Goal: Task Accomplishment & Management: Complete application form

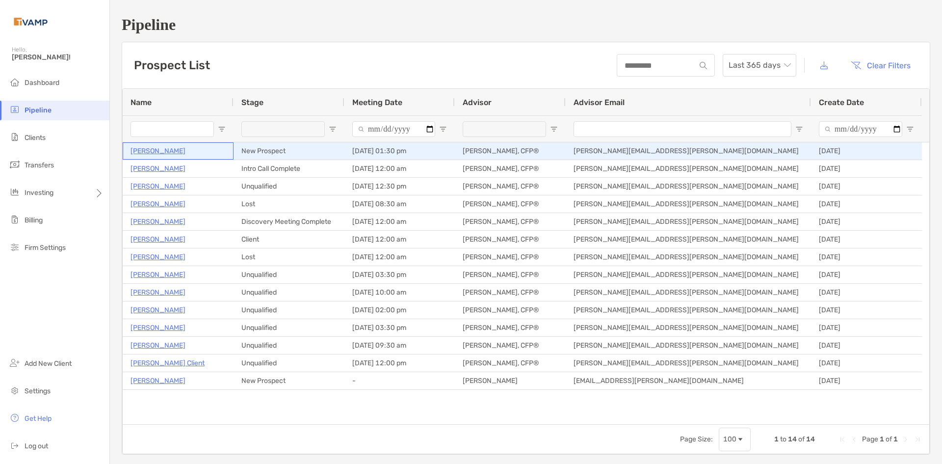
click at [159, 148] on p "[PERSON_NAME]" at bounding box center [158, 151] width 55 height 12
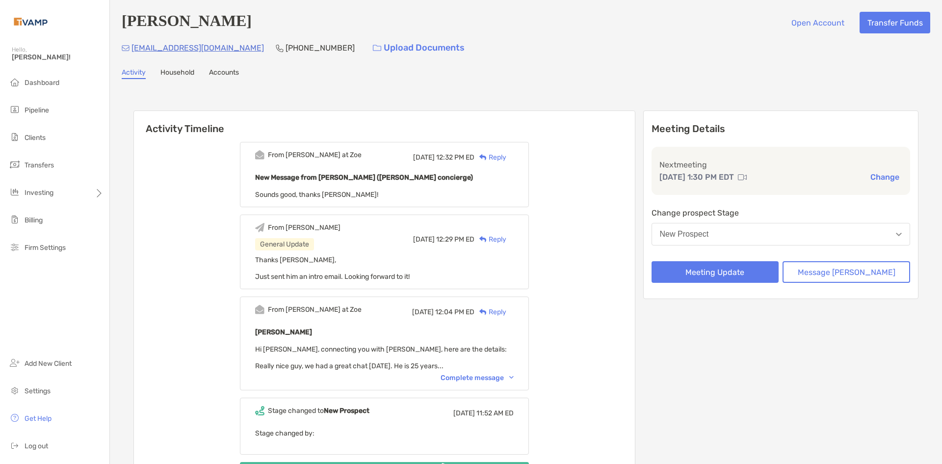
click at [192, 76] on link "Household" at bounding box center [177, 73] width 34 height 11
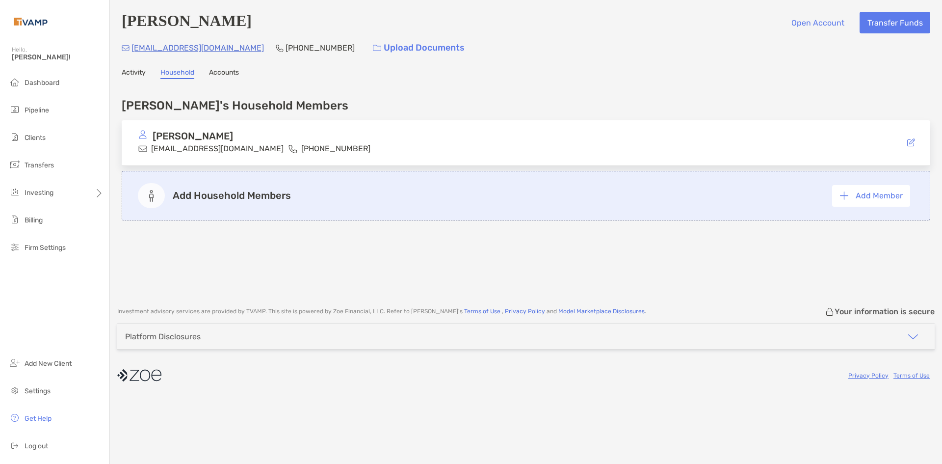
click at [144, 73] on link "Activity" at bounding box center [134, 73] width 24 height 11
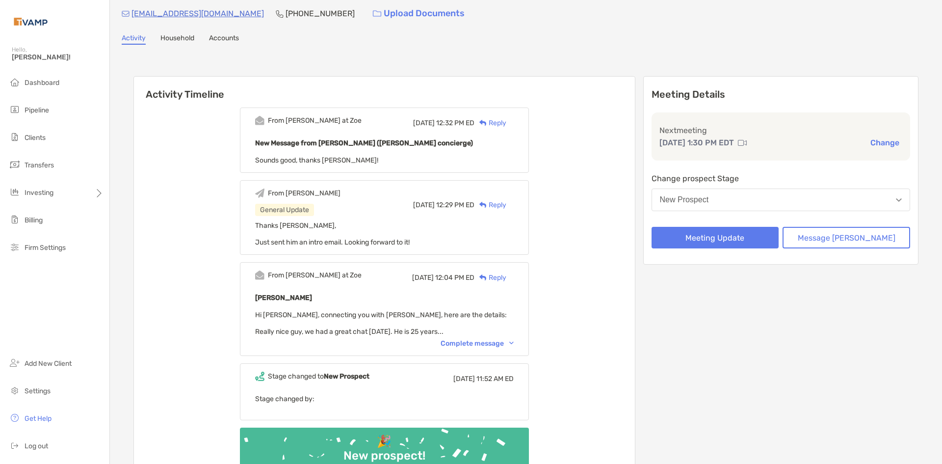
scroll to position [49, 0]
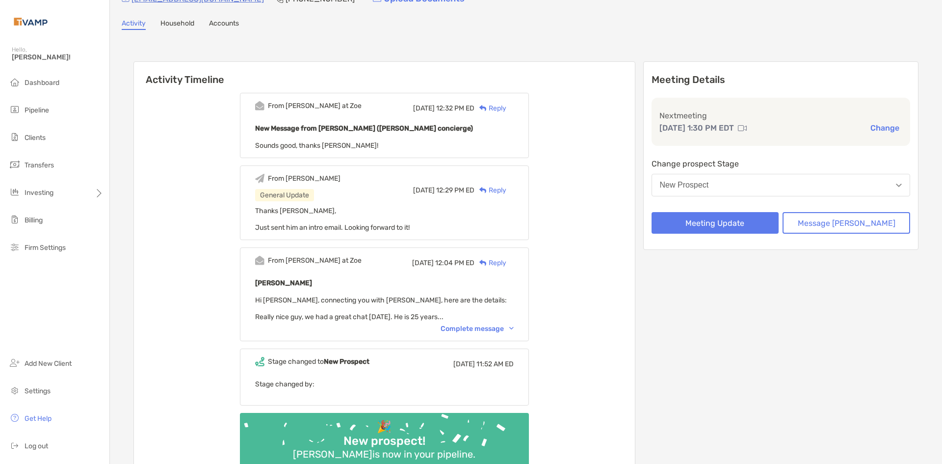
click at [466, 327] on div "Complete message" at bounding box center [477, 328] width 73 height 8
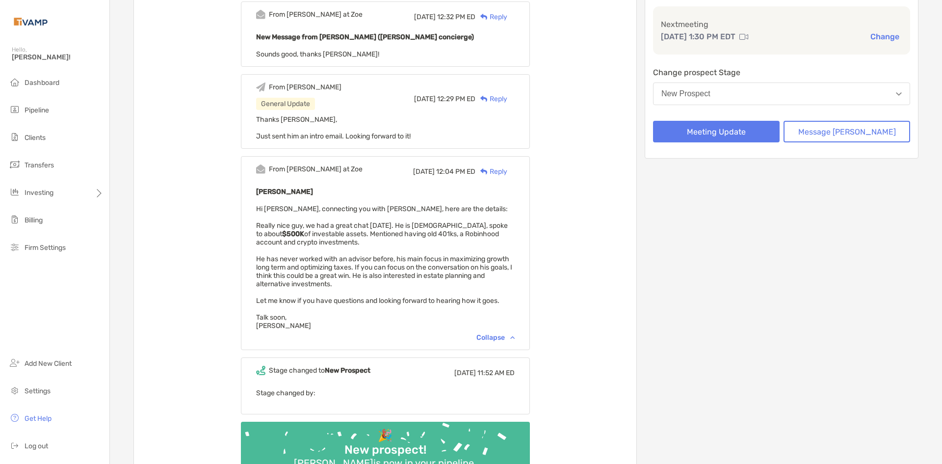
scroll to position [0, 0]
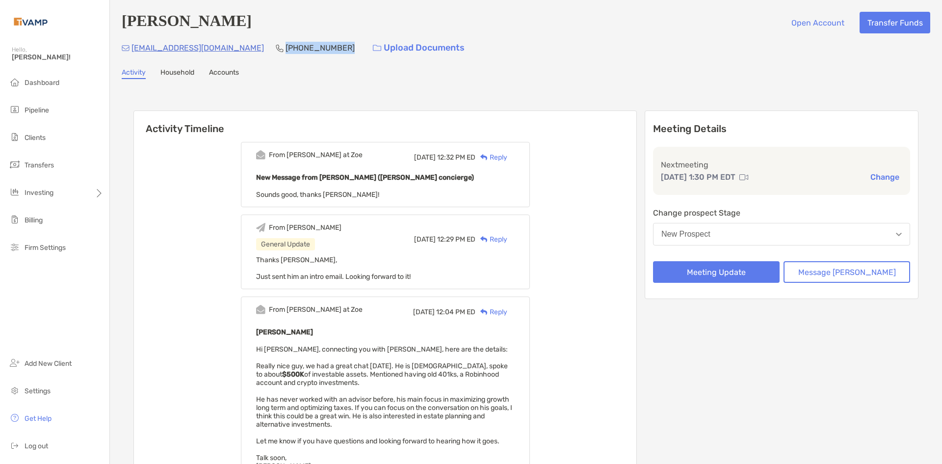
drag, startPoint x: 293, startPoint y: 48, endPoint x: 240, endPoint y: 50, distance: 53.0
click at [240, 50] on div "tejasuvarna@gmail.com (484) 787-7411 Upload Documents" at bounding box center [526, 47] width 809 height 21
copy p "(484) 787-7411"
drag, startPoint x: 223, startPoint y: 48, endPoint x: 132, endPoint y: 47, distance: 91.3
click at [132, 47] on div "tejasuvarna@gmail.com (484) 787-7411 Upload Documents" at bounding box center [526, 47] width 809 height 21
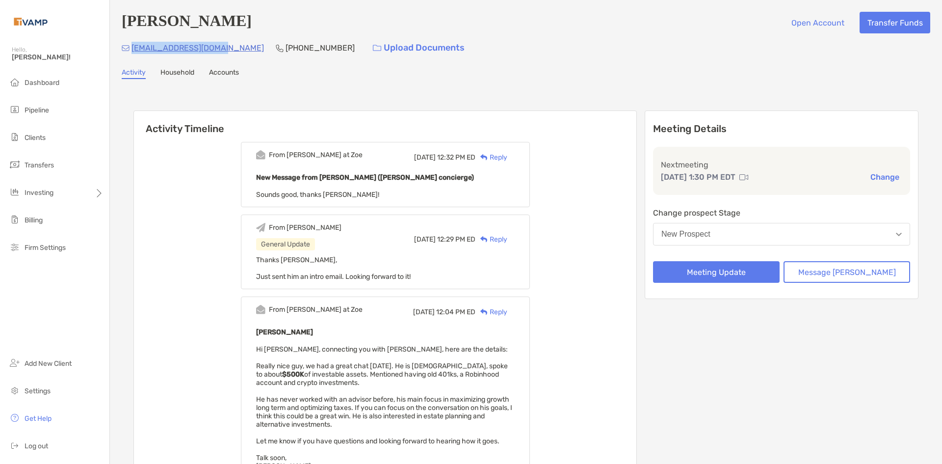
copy p "tejasuvarna@gmail.com"
click at [830, 239] on button "New Prospect" at bounding box center [781, 234] width 257 height 23
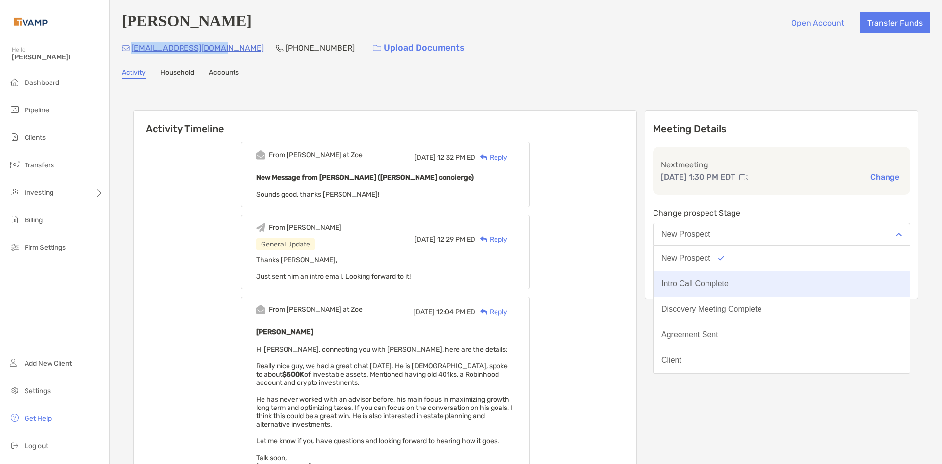
click at [729, 284] on div "Intro Call Complete" at bounding box center [694, 283] width 67 height 9
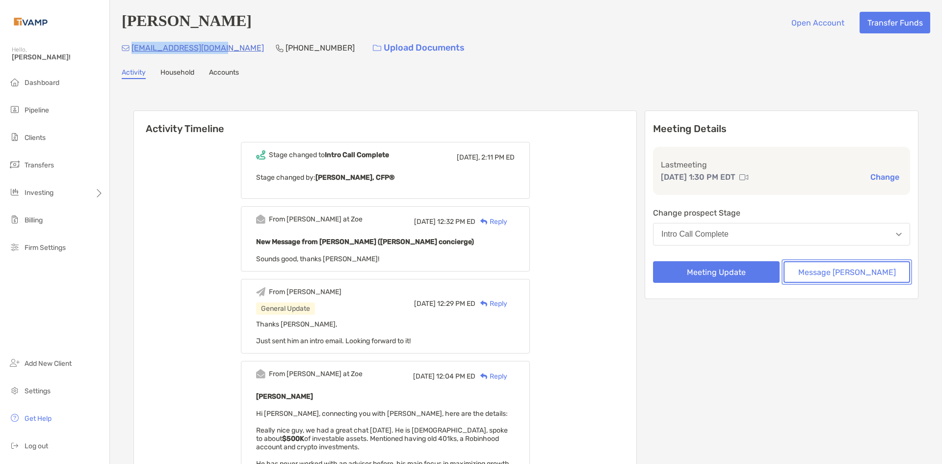
click at [832, 274] on button "Message Zoe" at bounding box center [847, 272] width 127 height 22
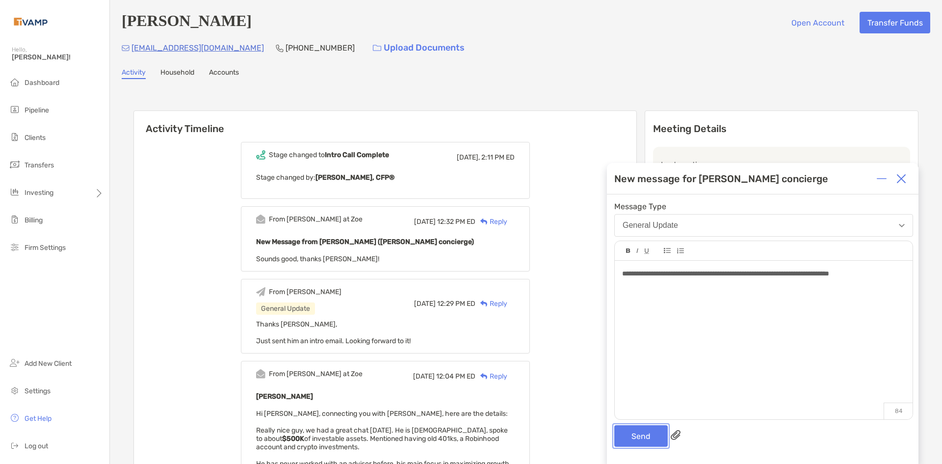
click at [639, 439] on button "Send" at bounding box center [640, 436] width 53 height 22
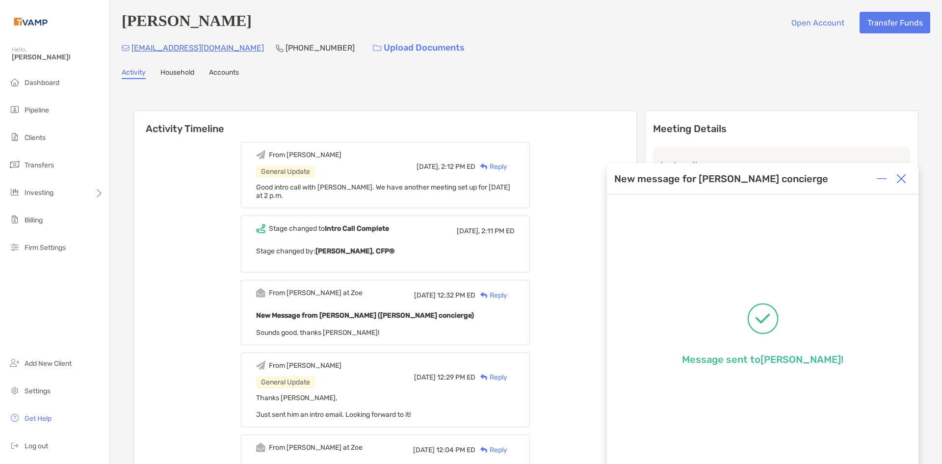
click at [902, 179] on img at bounding box center [901, 179] width 10 height 10
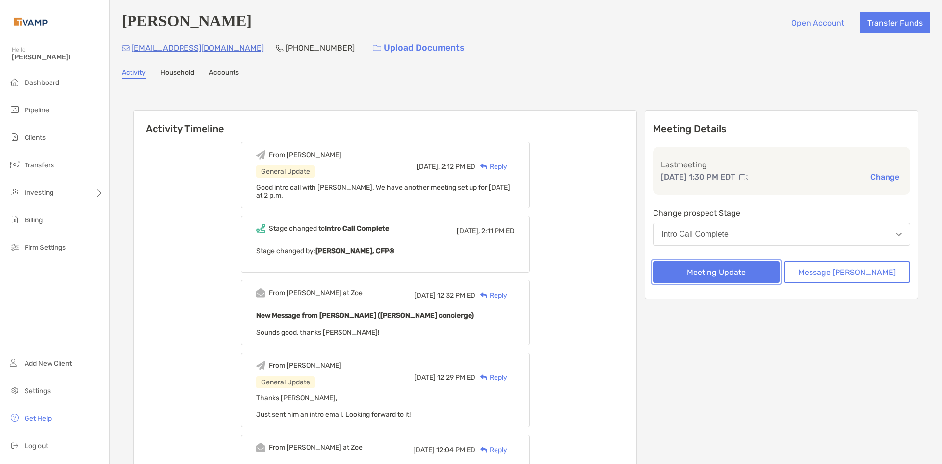
click at [758, 274] on button "Meeting Update" at bounding box center [716, 272] width 127 height 22
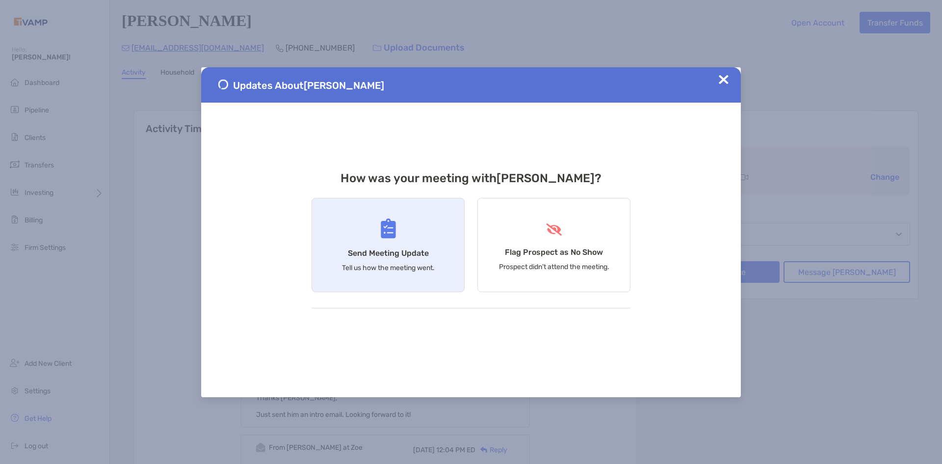
click at [382, 235] on img at bounding box center [388, 228] width 15 height 20
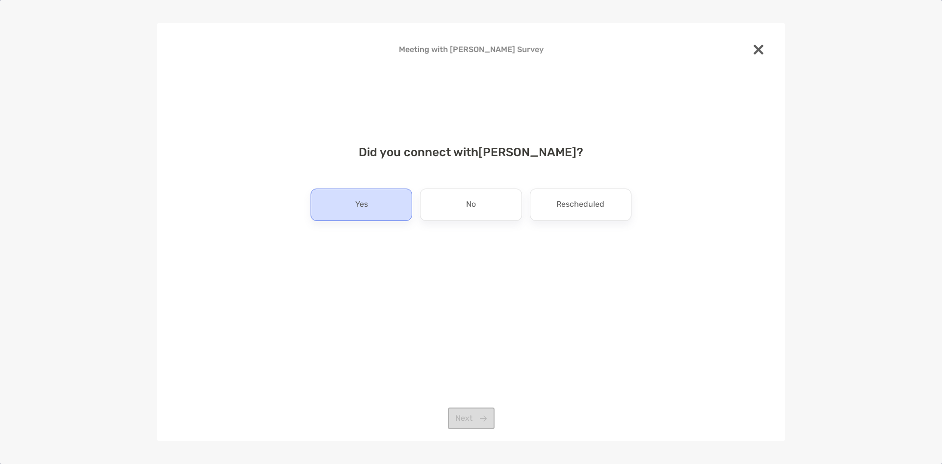
click at [382, 200] on div "Yes" at bounding box center [362, 204] width 102 height 32
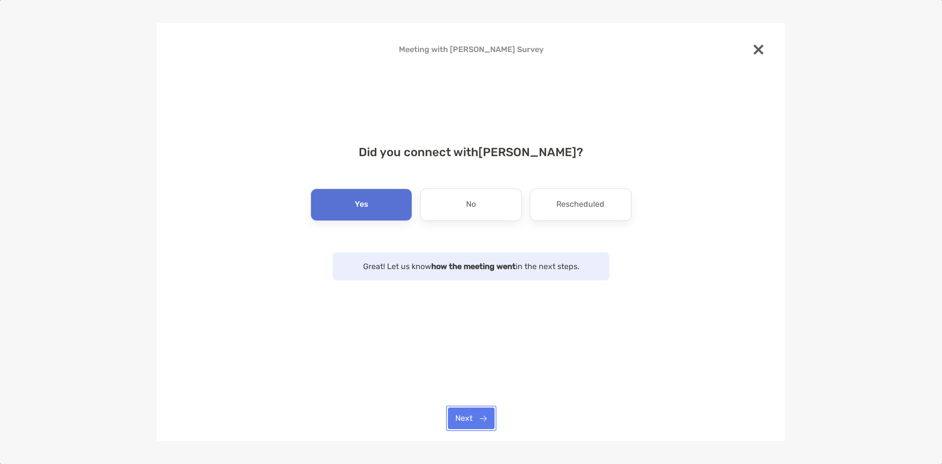
click at [475, 416] on button "Next" at bounding box center [471, 418] width 47 height 22
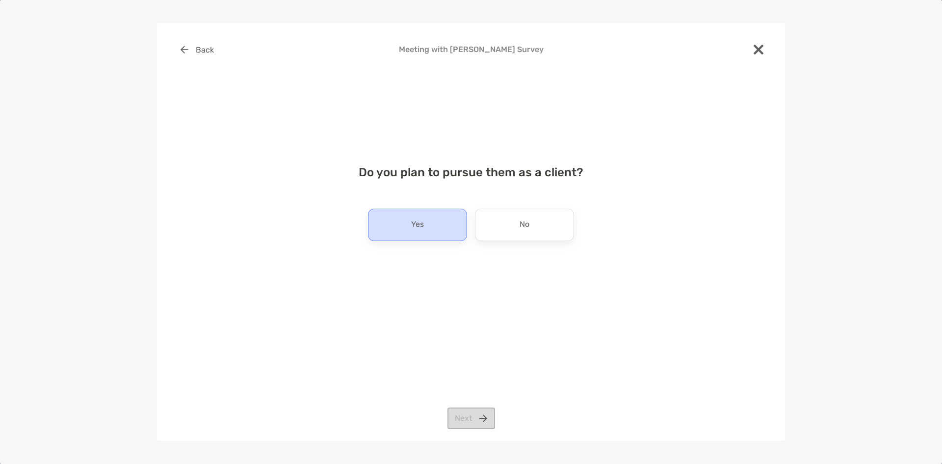
click at [411, 223] on p "Yes" at bounding box center [417, 225] width 13 height 16
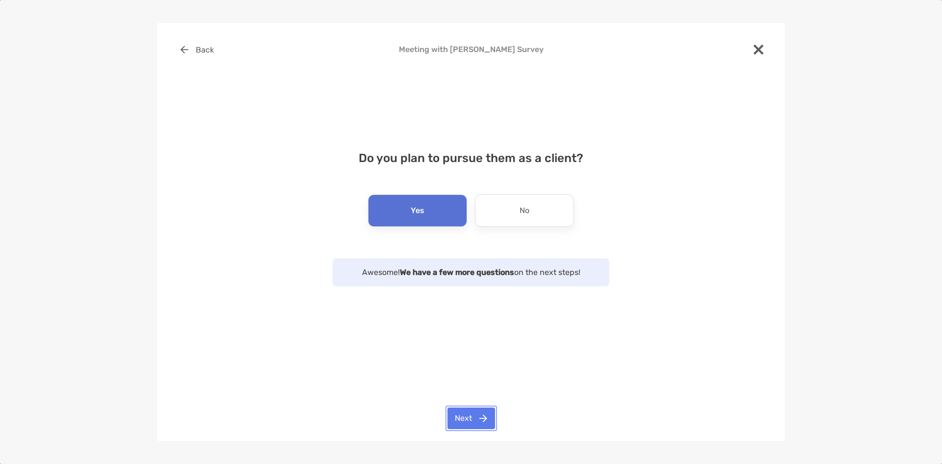
click at [476, 416] on button "Next" at bounding box center [471, 418] width 48 height 22
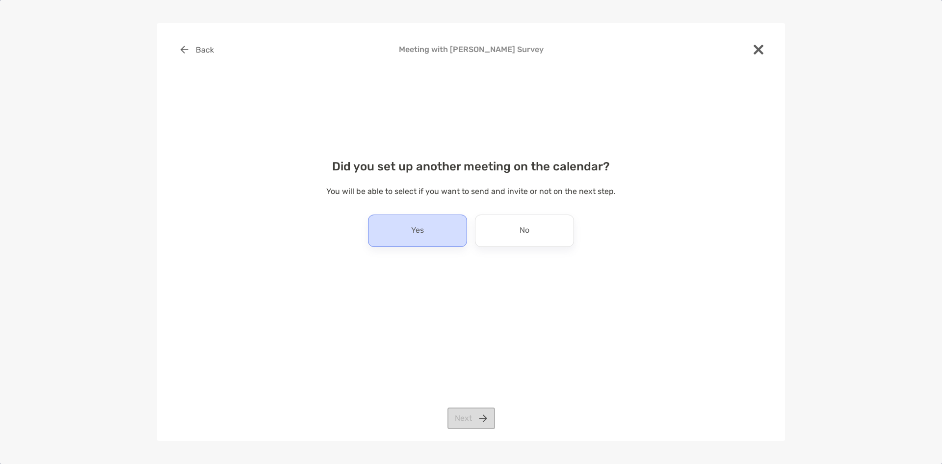
click at [445, 230] on div "Yes" at bounding box center [417, 230] width 99 height 32
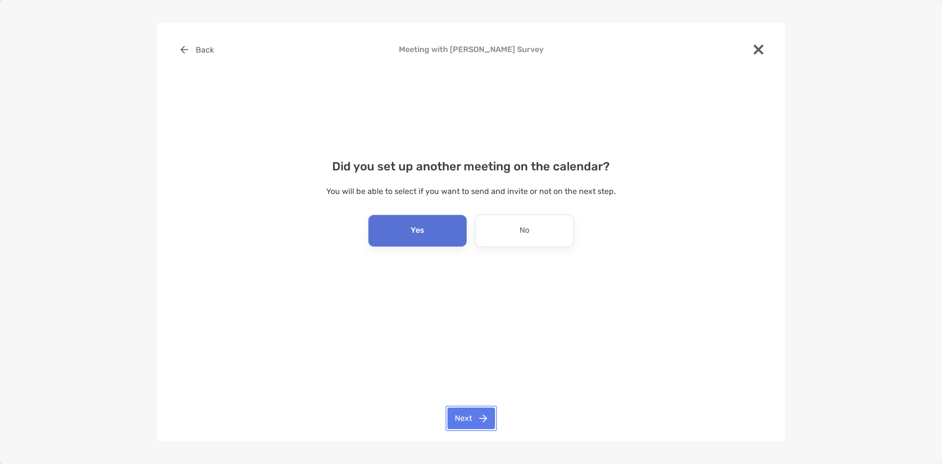
click at [469, 421] on button "Next" at bounding box center [471, 418] width 48 height 22
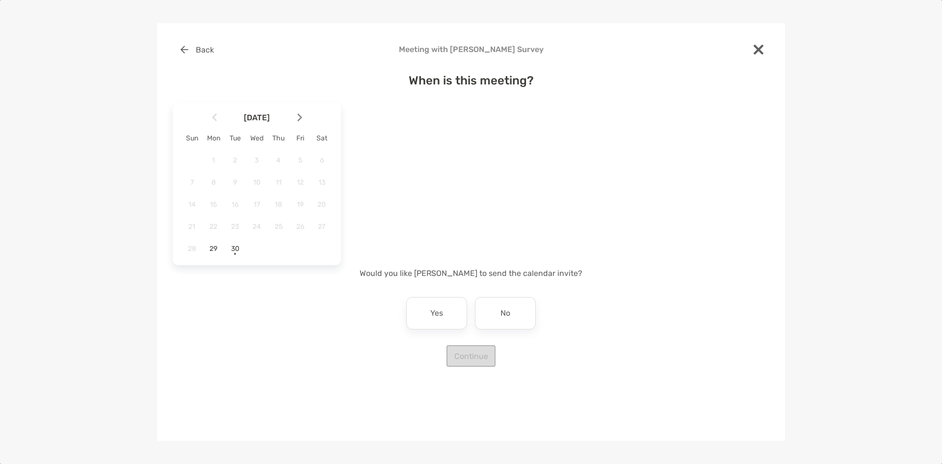
click at [297, 119] on img at bounding box center [299, 117] width 5 height 8
click at [214, 186] on span "6" at bounding box center [213, 182] width 17 height 8
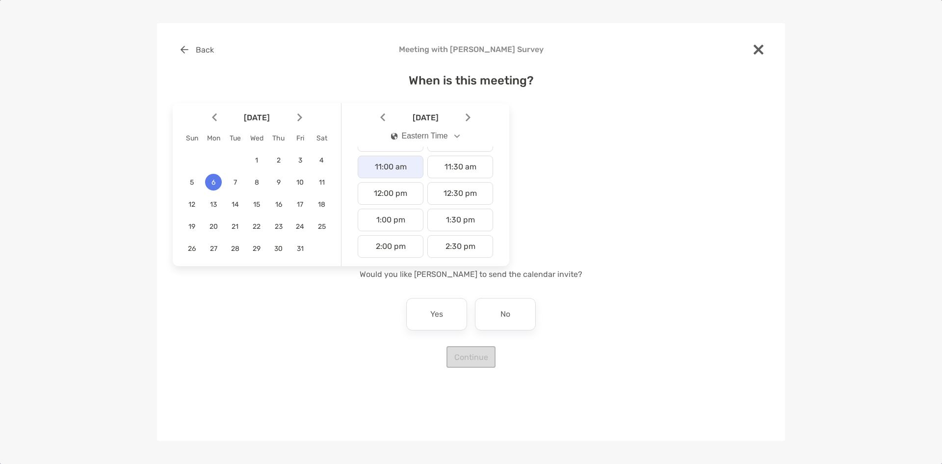
scroll to position [343, 0]
click at [403, 182] on div "2:00 pm" at bounding box center [391, 185] width 66 height 23
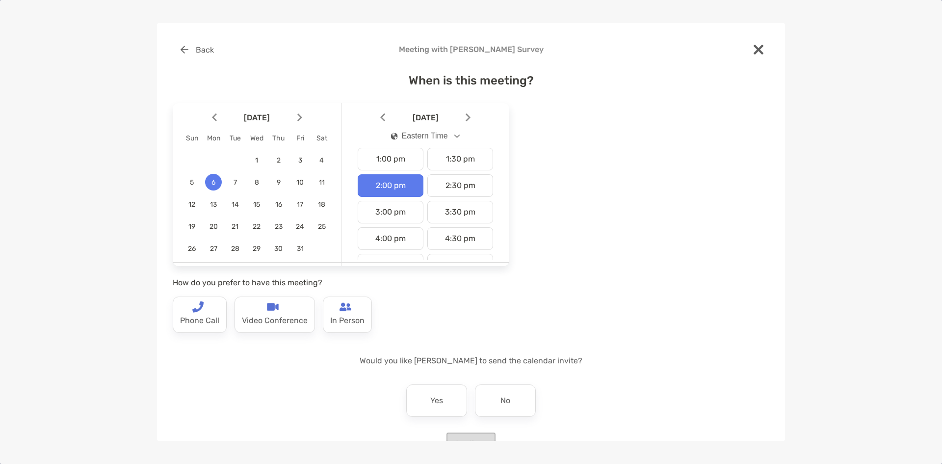
click at [288, 373] on div "When is this meeting? October 2025 Sun Mon Tue Wed Thu Fri Sat 1 2 3 4 5 6 7 8 …" at bounding box center [471, 258] width 597 height 392
click at [272, 311] on img at bounding box center [273, 307] width 12 height 12
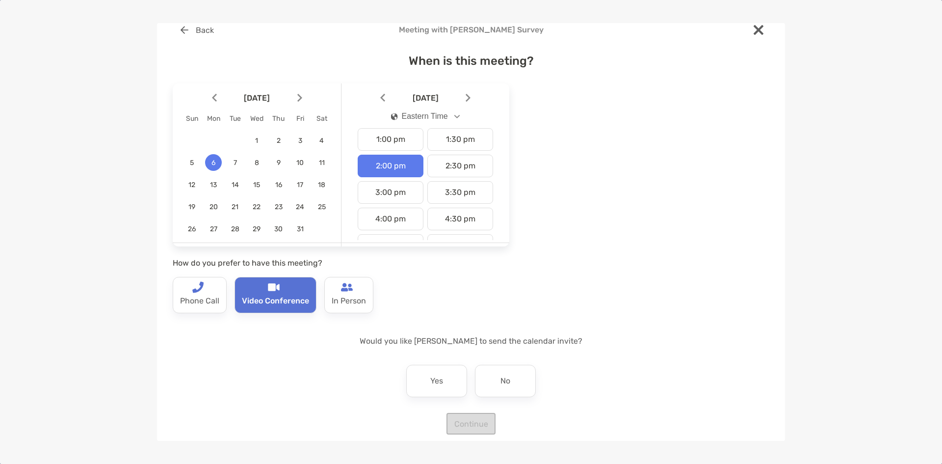
scroll to position [29, 0]
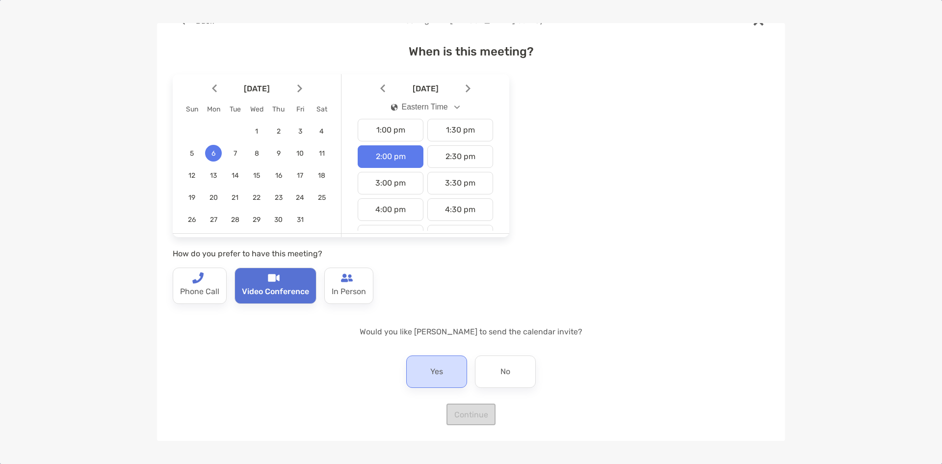
click at [439, 370] on p "Yes" at bounding box center [436, 372] width 13 height 16
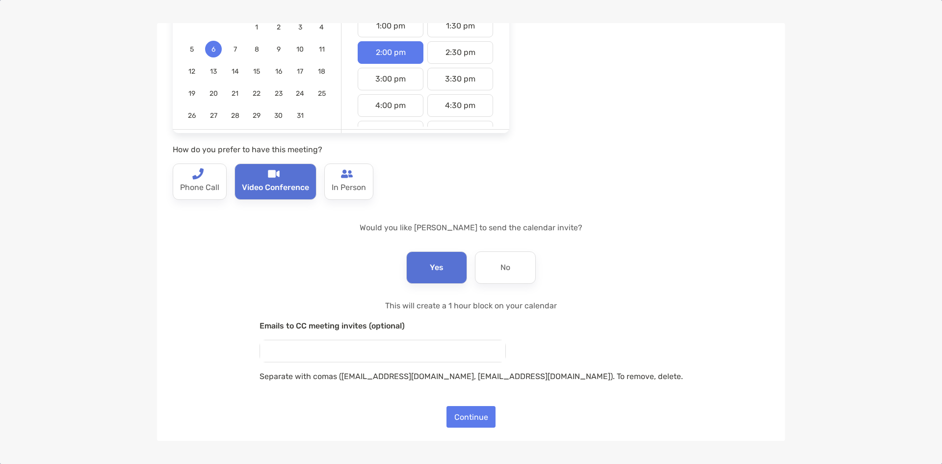
scroll to position [135, 0]
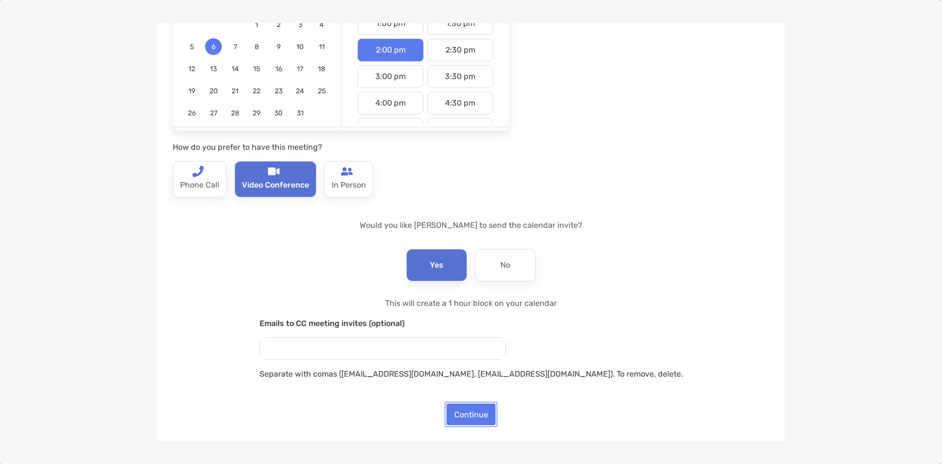
click at [456, 416] on button "Continue" at bounding box center [470, 414] width 49 height 22
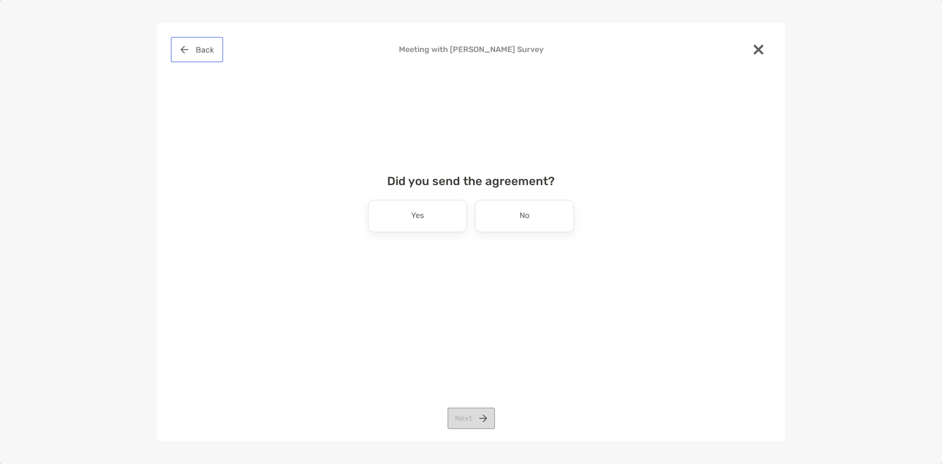
click at [188, 45] on button "Back" at bounding box center [197, 50] width 49 height 22
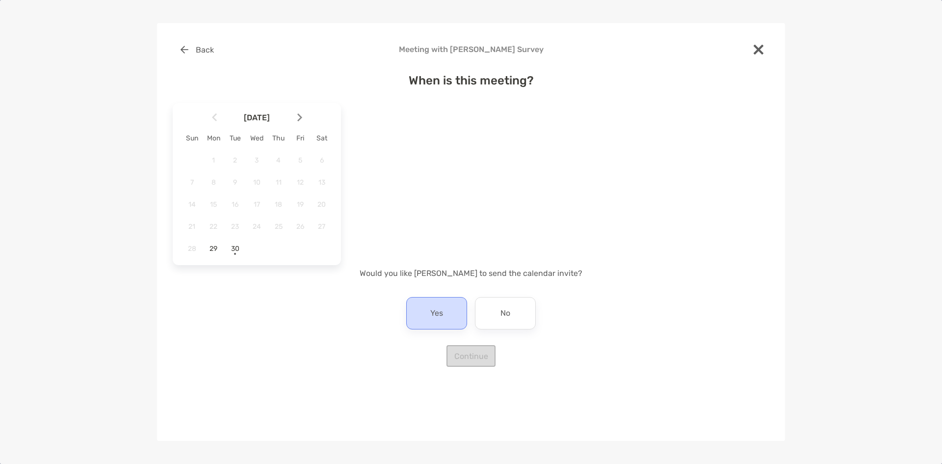
click at [442, 311] on p "Yes" at bounding box center [436, 313] width 13 height 16
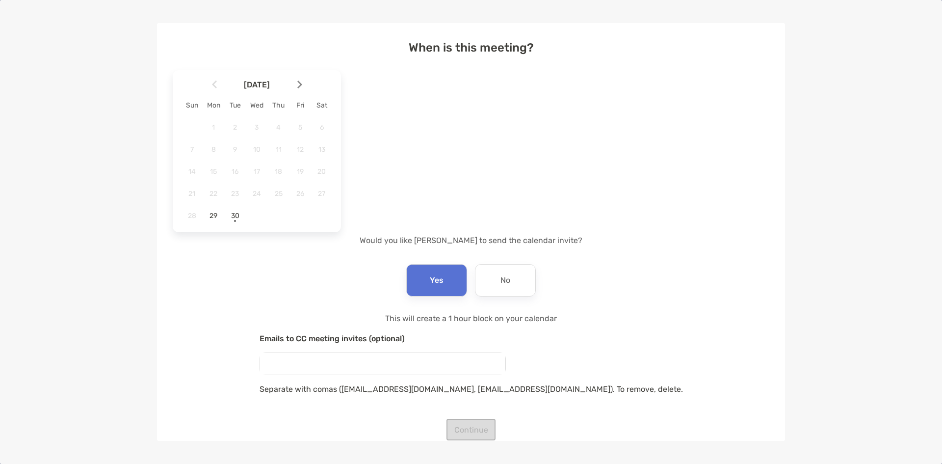
scroll to position [48, 0]
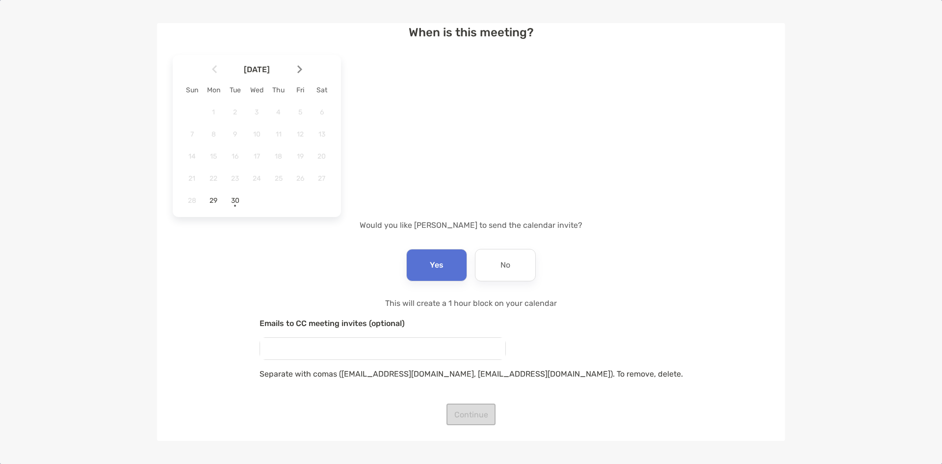
drag, startPoint x: 631, startPoint y: 291, endPoint x: 466, endPoint y: 278, distance: 165.9
click at [583, 292] on div "When is this meeting? September 2025 Sun Mon Tue Wed Thu Fri Sat 1 2 3 4 5 6 7 …" at bounding box center [471, 219] width 597 height 411
click at [446, 273] on div "Yes" at bounding box center [436, 265] width 61 height 32
click at [505, 262] on p "No" at bounding box center [505, 265] width 10 height 16
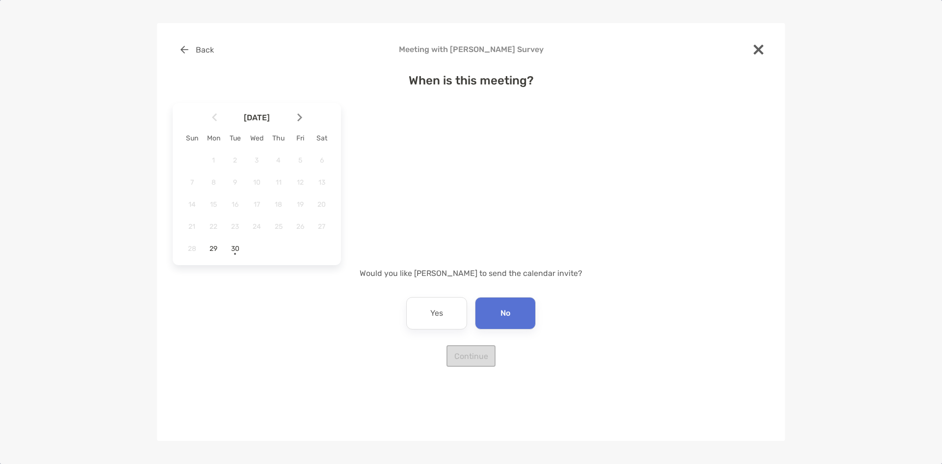
scroll to position [0, 0]
click at [427, 315] on div "Yes" at bounding box center [436, 313] width 61 height 32
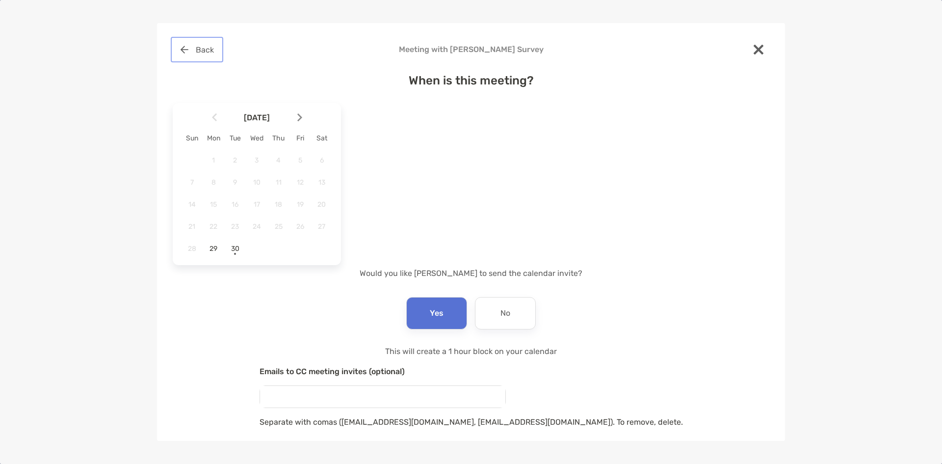
click at [192, 51] on button "Back" at bounding box center [197, 50] width 49 height 22
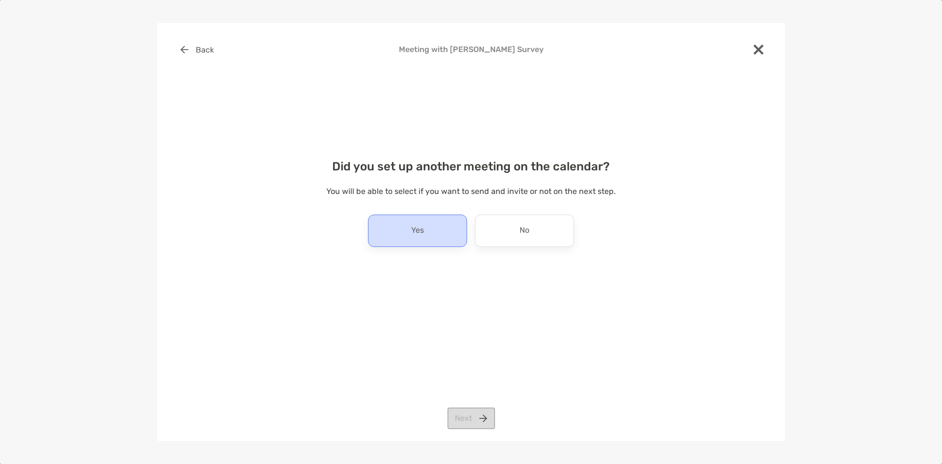
click at [437, 227] on div "Yes" at bounding box center [417, 230] width 99 height 32
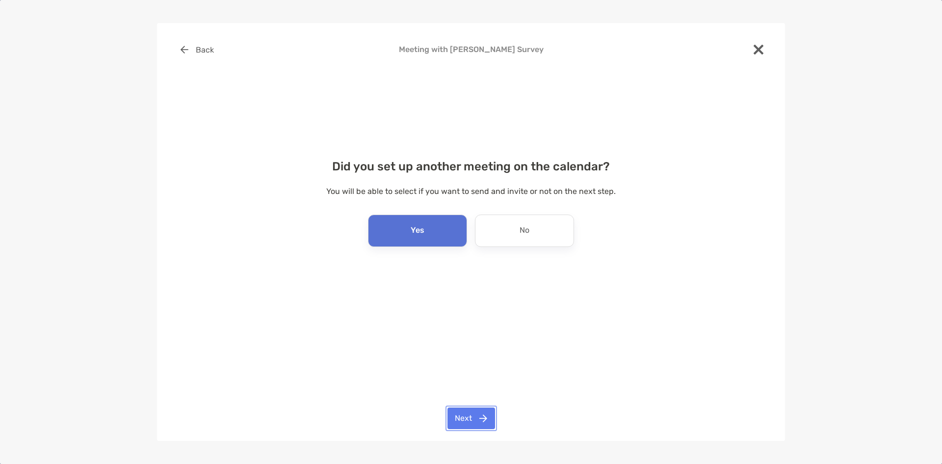
click at [479, 419] on button "Next" at bounding box center [471, 418] width 48 height 22
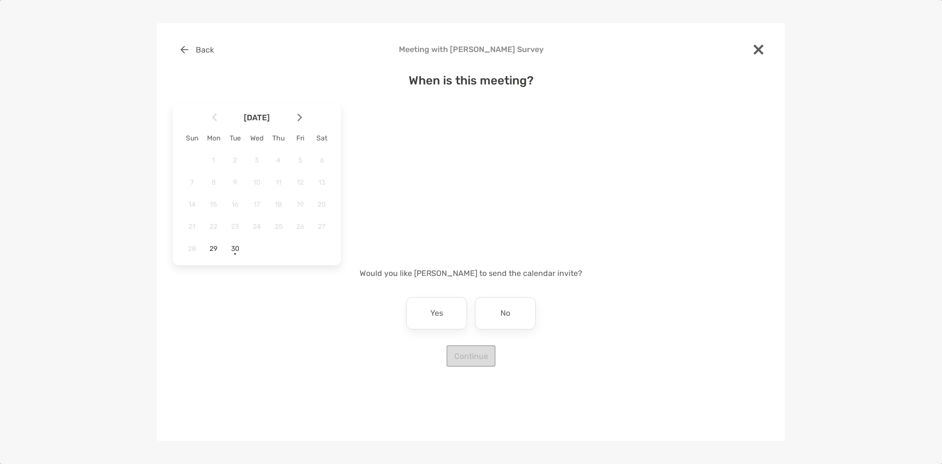
click at [304, 118] on div at bounding box center [303, 117] width 17 height 22
click at [215, 182] on span "6" at bounding box center [213, 182] width 17 height 8
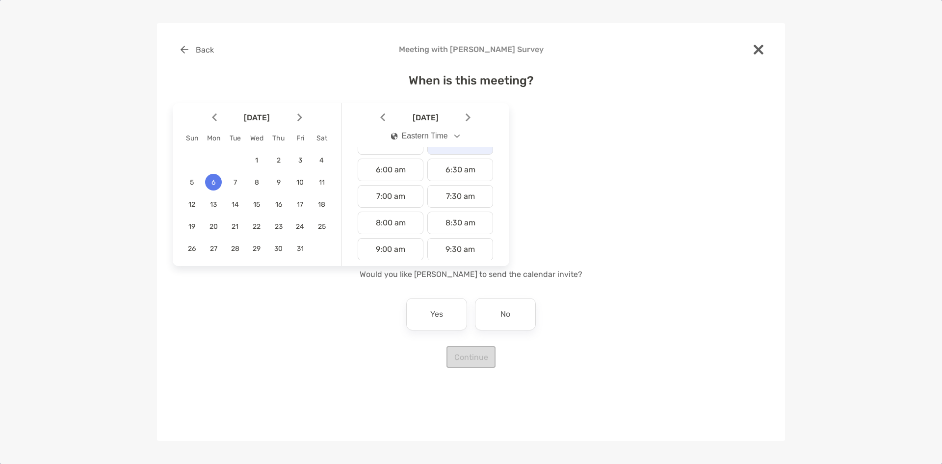
scroll to position [294, 0]
click at [412, 236] on div "2:00 pm" at bounding box center [391, 234] width 66 height 23
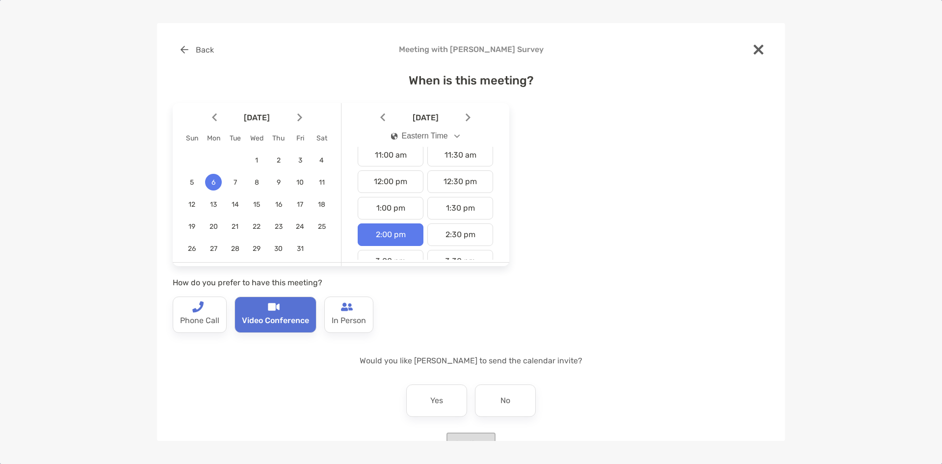
click at [440, 331] on div "Back How do you prefer to have this meeting? Phone Call Video Conference In Per…" at bounding box center [341, 305] width 337 height 86
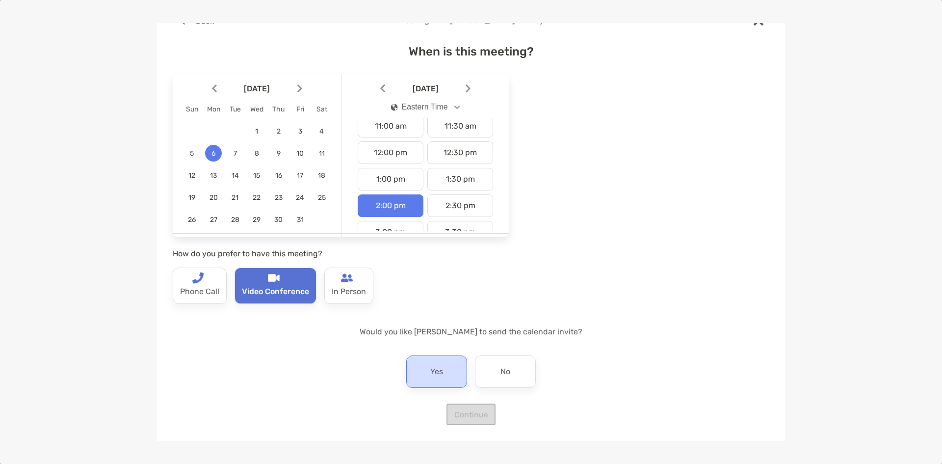
click at [443, 361] on div "Yes" at bounding box center [436, 371] width 61 height 32
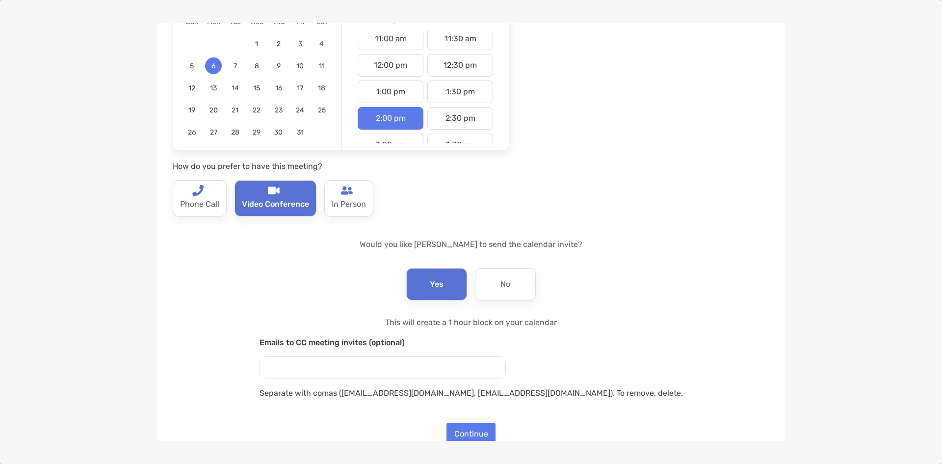
scroll to position [135, 0]
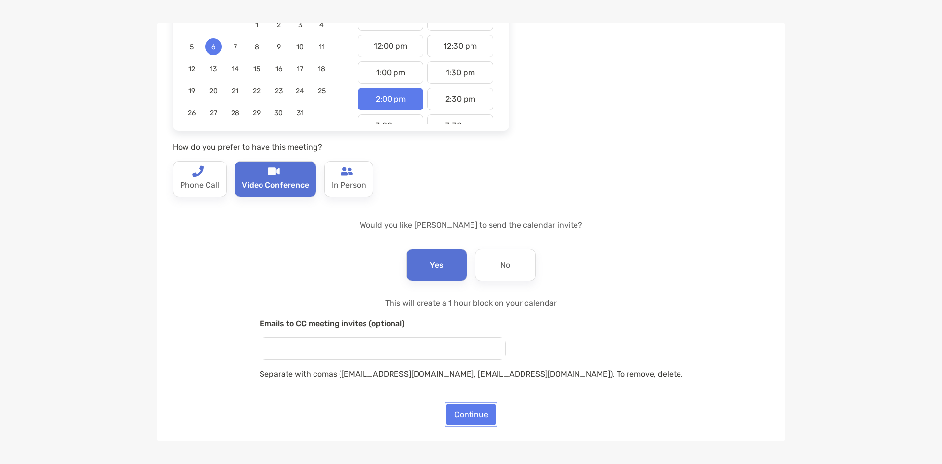
click at [468, 411] on button "Continue" at bounding box center [470, 414] width 49 height 22
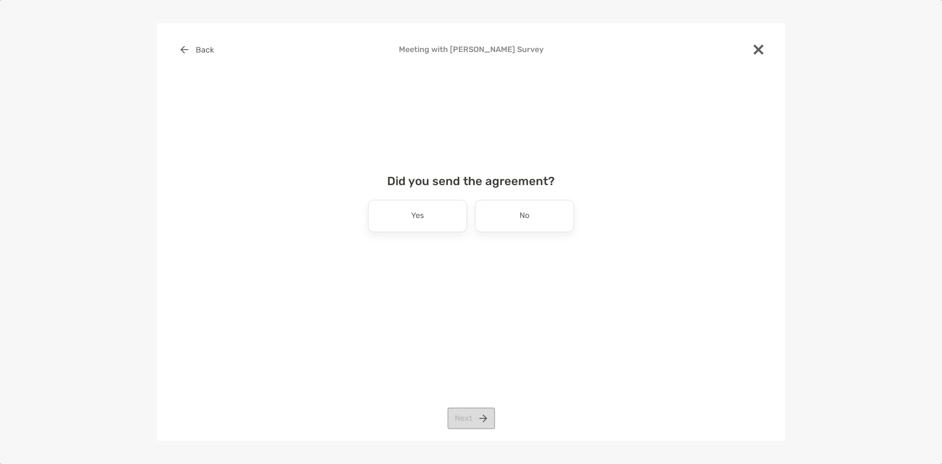
scroll to position [0, 0]
click at [520, 218] on p "No" at bounding box center [525, 216] width 10 height 16
click at [473, 418] on button "Next" at bounding box center [471, 418] width 48 height 22
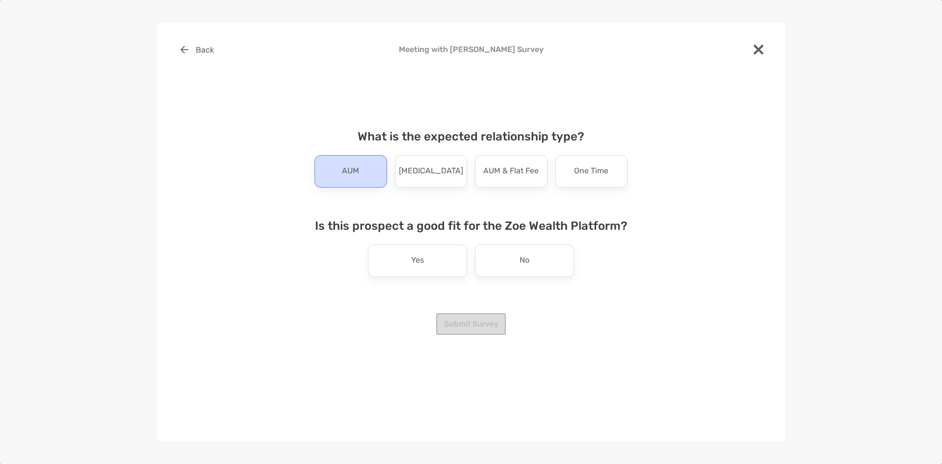
click at [364, 172] on div "AUM" at bounding box center [350, 171] width 73 height 32
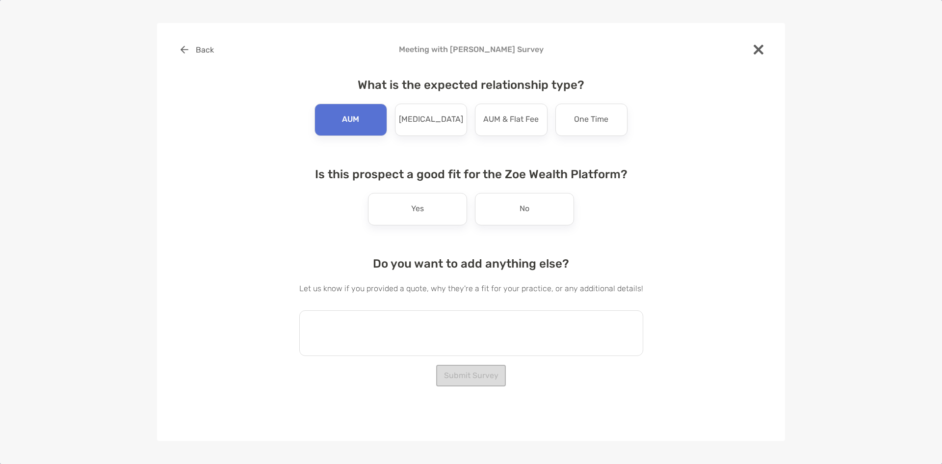
click at [409, 330] on textarea at bounding box center [471, 333] width 344 height 46
click at [431, 209] on div "Yes" at bounding box center [417, 209] width 99 height 32
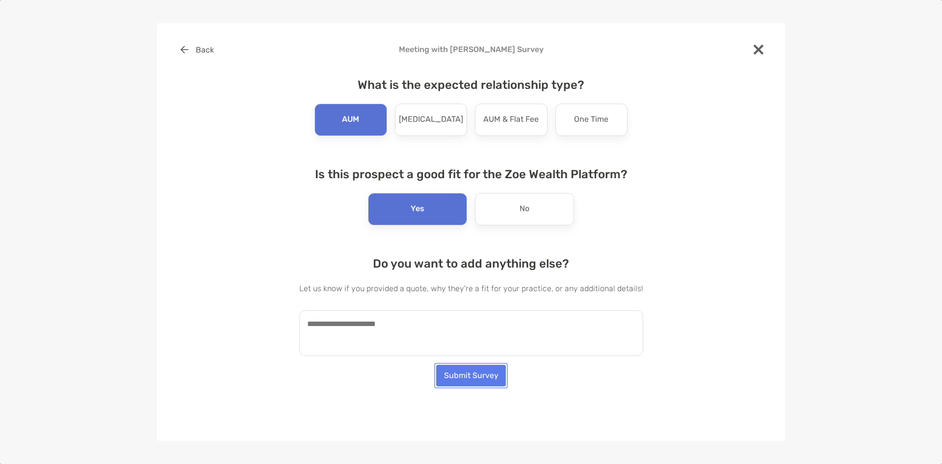
click at [486, 373] on button "Submit Survey" at bounding box center [471, 376] width 70 height 22
